Goal: Obtain resource: Download file/media

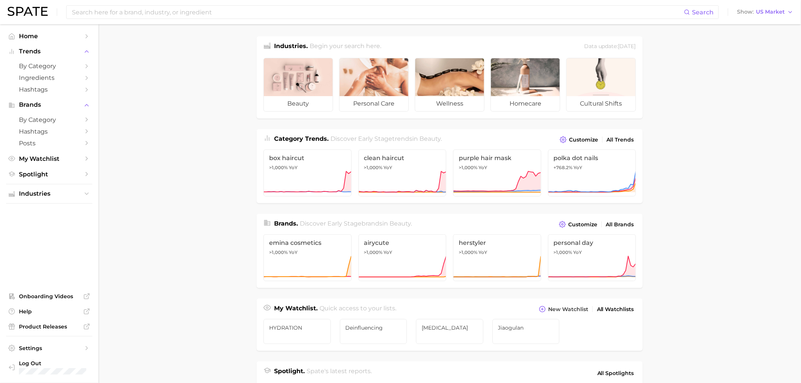
click at [729, 135] on main "Industries. Begin your search here. Data update: [DATE] beauty personal care we…" at bounding box center [449, 319] width 703 height 591
click at [452, 16] on input at bounding box center [377, 12] width 613 height 13
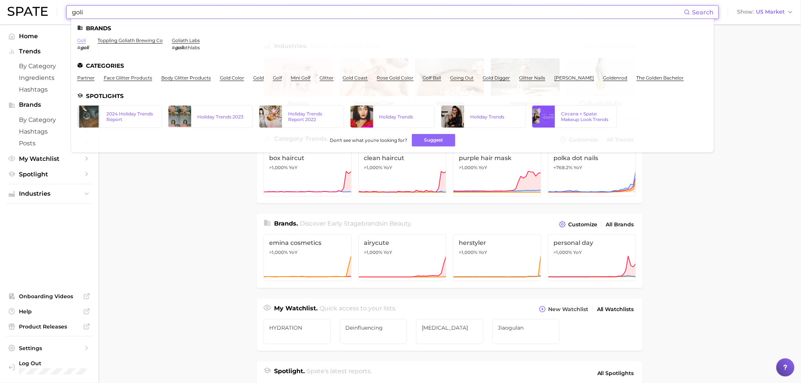
type input "goli"
click at [83, 39] on link "goli" at bounding box center [81, 40] width 9 height 6
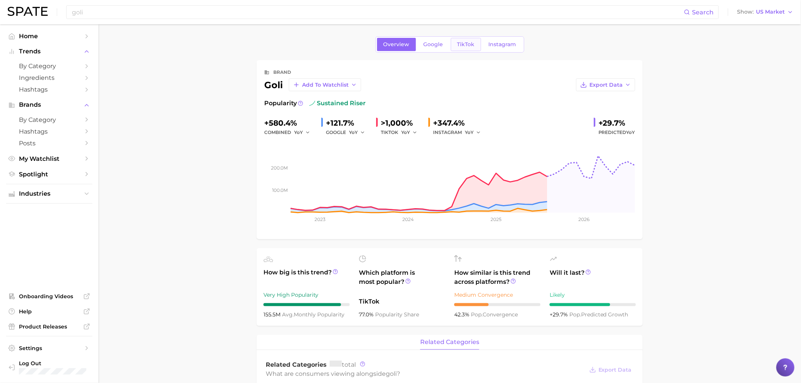
click at [472, 51] on link "TikTok" at bounding box center [466, 44] width 30 height 13
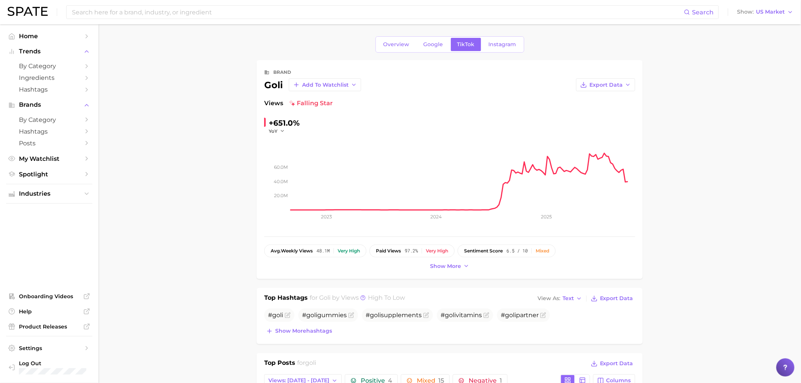
click at [625, 90] on button "Export Data" at bounding box center [605, 84] width 59 height 13
click at [612, 100] on button "Time Series CSV" at bounding box center [593, 99] width 83 height 14
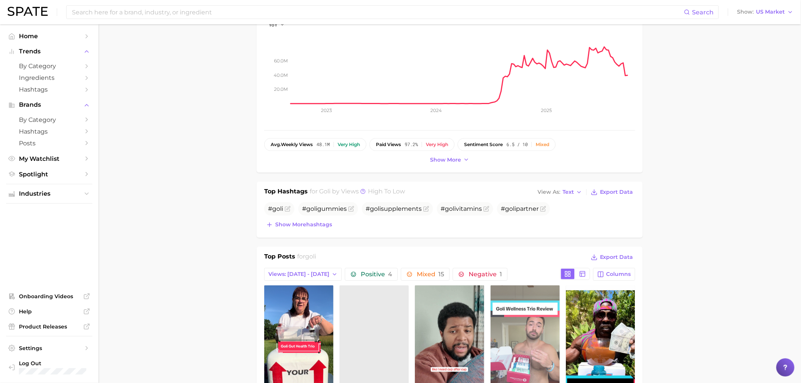
scroll to position [252, 0]
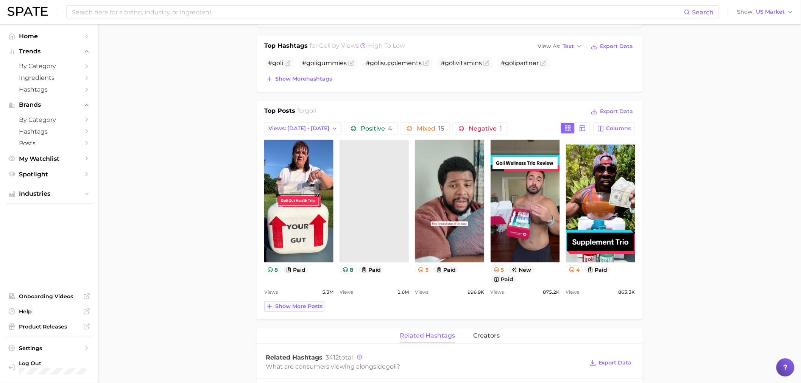
click at [314, 303] on button "Show more posts" at bounding box center [294, 306] width 60 height 11
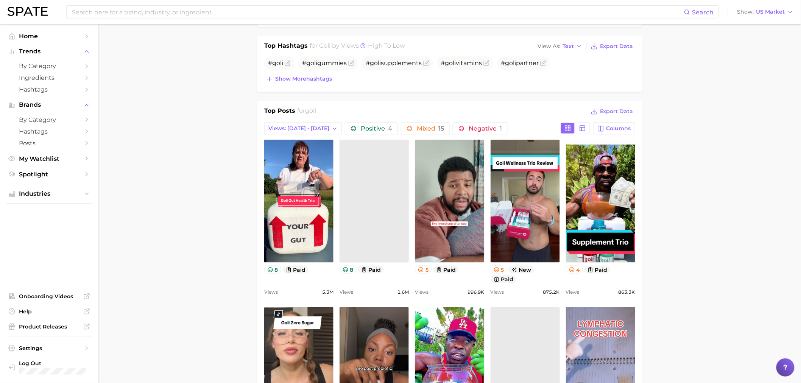
scroll to position [0, 0]
click at [586, 129] on icon at bounding box center [582, 128] width 7 height 7
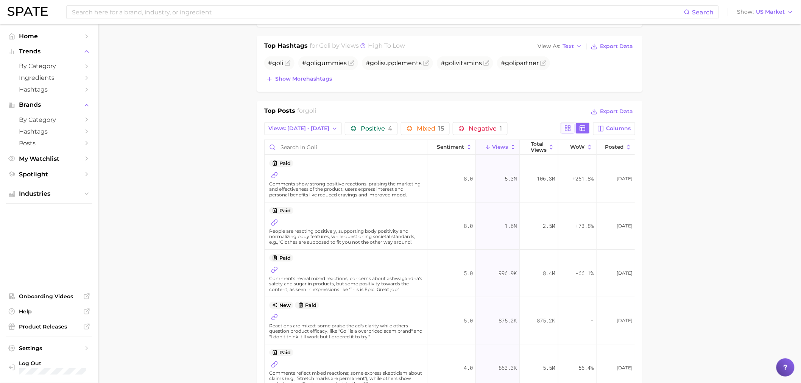
click at [571, 125] on icon at bounding box center [567, 128] width 7 height 7
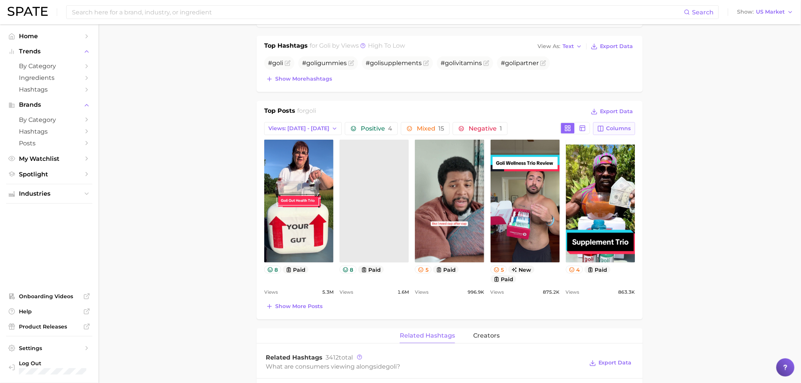
click at [607, 126] on span "Columns" at bounding box center [618, 128] width 25 height 6
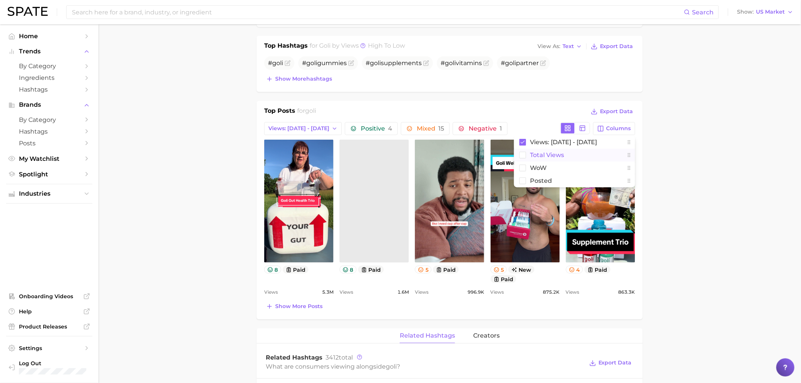
click at [531, 158] on span "Total Views" at bounding box center [547, 155] width 34 height 6
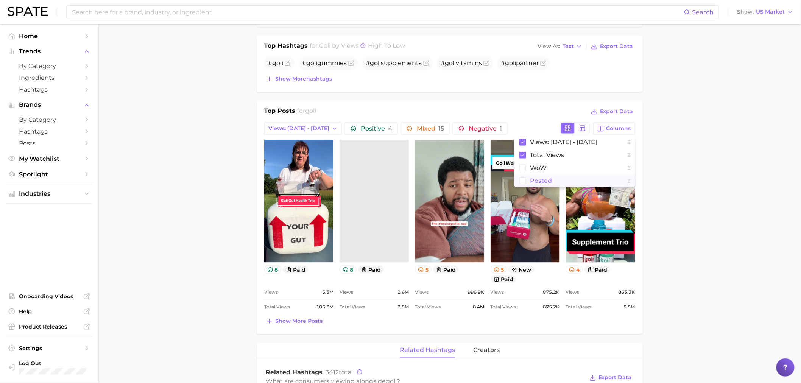
click at [544, 181] on span "Posted" at bounding box center [541, 181] width 22 height 6
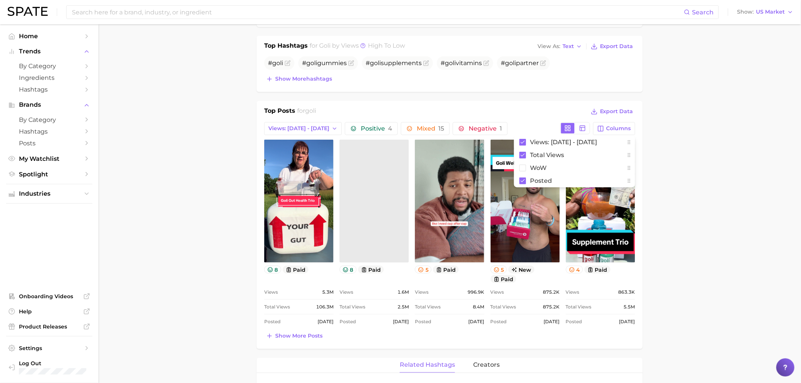
click at [684, 174] on main "Overview Google TikTok Instagram brand goli Add to Watchlist Export Data Views …" at bounding box center [449, 328] width 703 height 1113
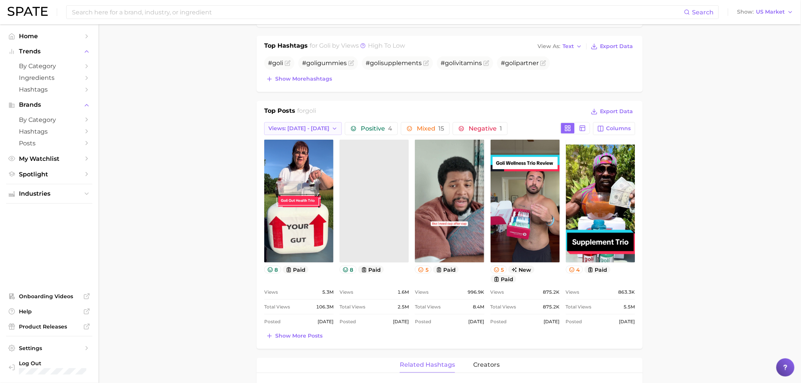
click at [312, 127] on span "Views: Sep 21 - 28" at bounding box center [298, 128] width 61 height 6
click at [303, 169] on button "Total Views" at bounding box center [305, 170] width 83 height 14
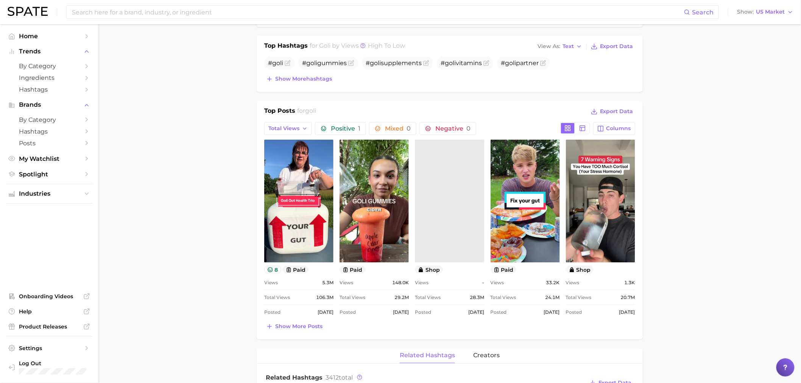
click at [691, 173] on main "Overview Google TikTok Instagram brand goli Add to Watchlist Export Data Views …" at bounding box center [449, 324] width 703 height 1104
click at [285, 333] on div "Top Posts for goli Export Data Total Views Positive 1 Mixed 0 Negative 0 Column…" at bounding box center [450, 220] width 386 height 238
click at [280, 326] on span "Show more posts" at bounding box center [298, 326] width 47 height 6
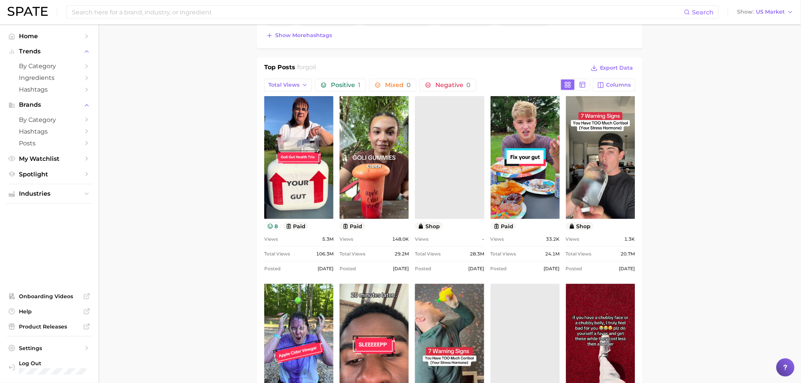
scroll to position [505, 0]
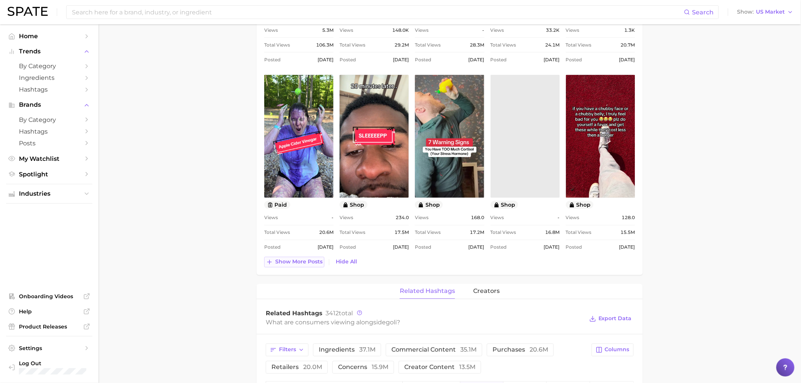
click at [296, 262] on span "Show more posts" at bounding box center [298, 262] width 47 height 6
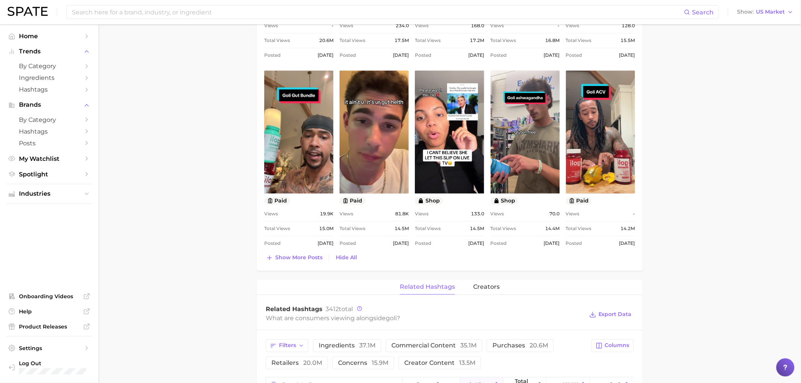
scroll to position [715, 0]
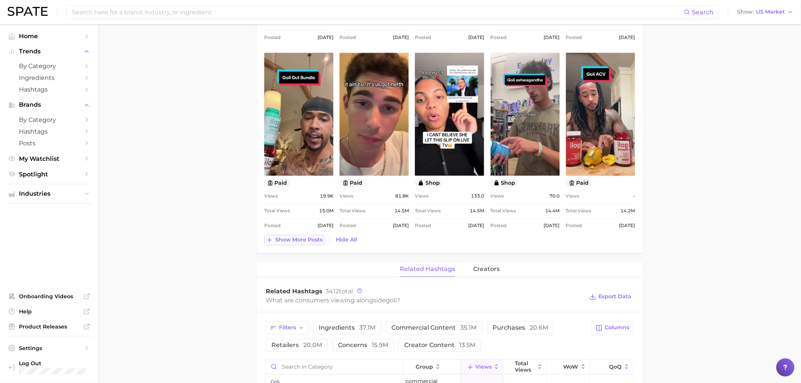
click at [292, 236] on button "Show more posts" at bounding box center [294, 240] width 60 height 11
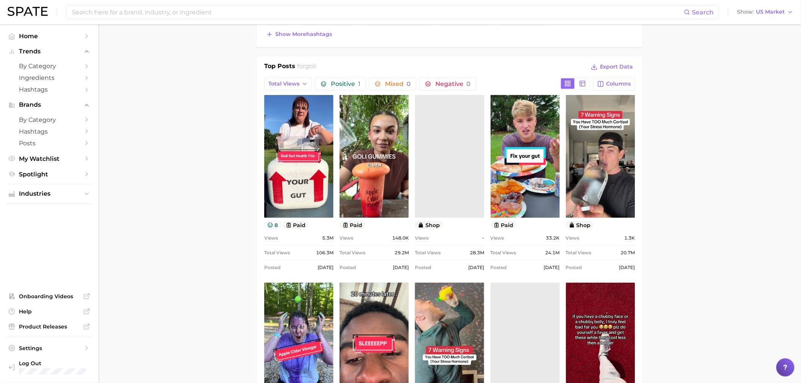
scroll to position [294, 0]
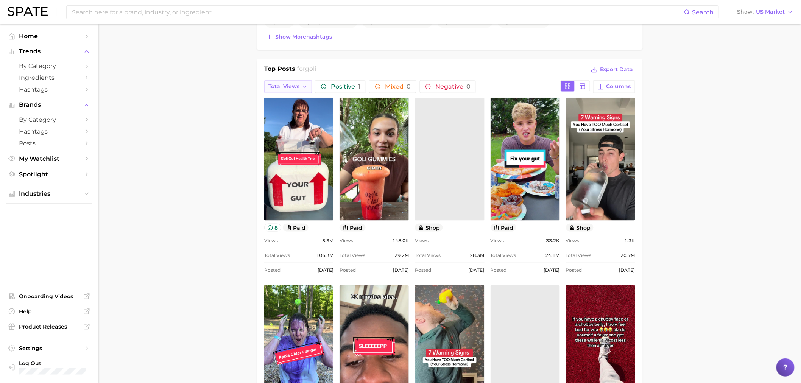
click at [271, 90] on button "Total Views" at bounding box center [288, 86] width 48 height 13
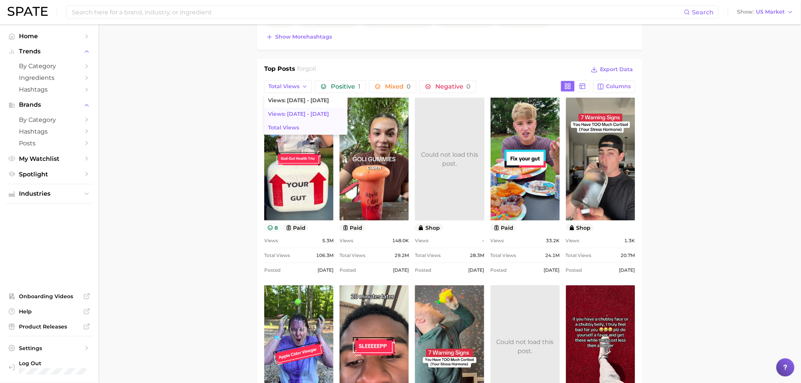
click at [290, 117] on span "Views: Sep 14 - 21" at bounding box center [298, 114] width 61 height 6
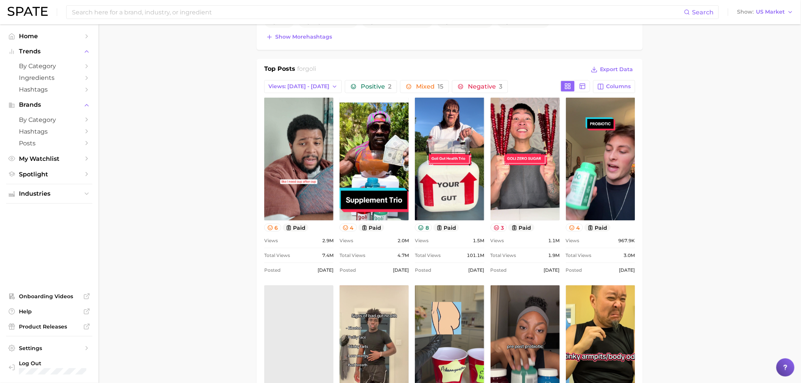
scroll to position [0, 0]
click at [619, 86] on span "Columns" at bounding box center [618, 86] width 25 height 6
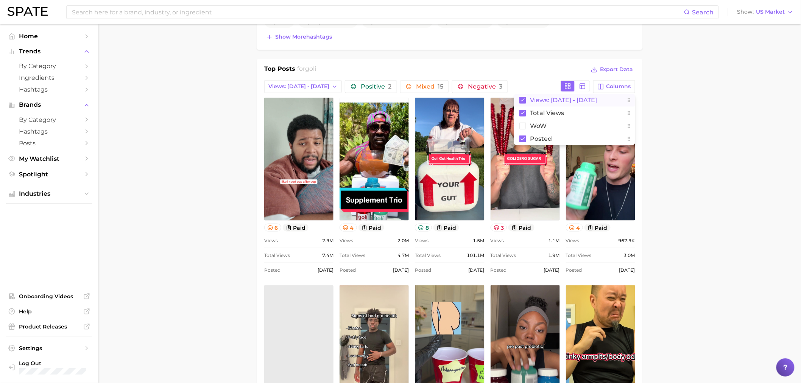
click at [525, 100] on rect at bounding box center [522, 100] width 7 height 7
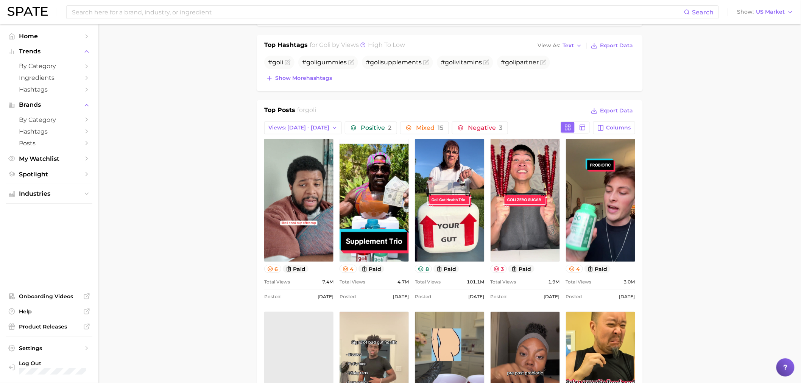
scroll to position [252, 0]
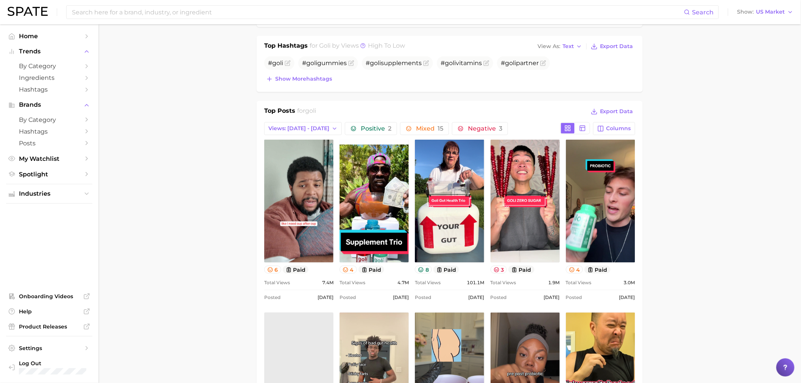
click at [332, 126] on icon "button" at bounding box center [335, 129] width 6 height 6
click at [311, 171] on button "Total Views" at bounding box center [305, 170] width 83 height 14
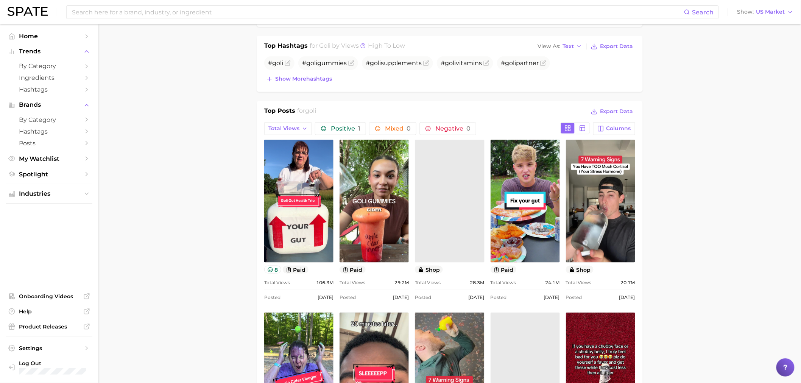
scroll to position [0, 0]
